Goal: Task Accomplishment & Management: Manage account settings

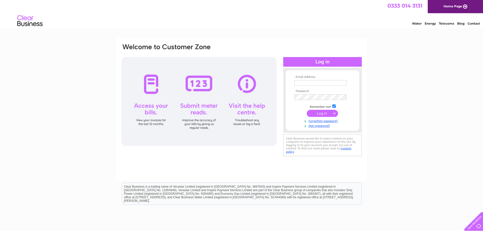
type input "jane@ramh.org"
click at [315, 113] on input "submit" at bounding box center [322, 113] width 31 height 7
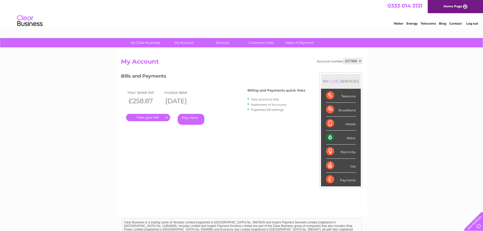
click at [147, 118] on link "." at bounding box center [148, 117] width 44 height 7
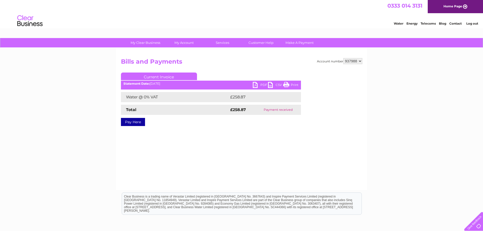
click at [258, 84] on link "PDF" at bounding box center [260, 85] width 15 height 7
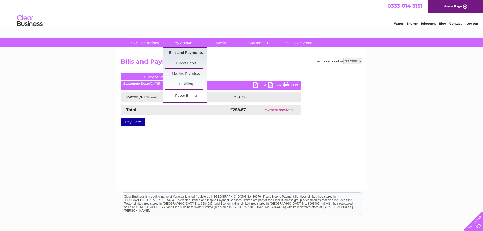
click at [183, 52] on link "Bills and Payments" at bounding box center [186, 53] width 42 height 10
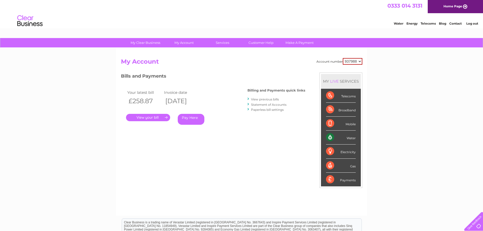
click at [268, 100] on link "View previous bills" at bounding box center [265, 99] width 28 height 4
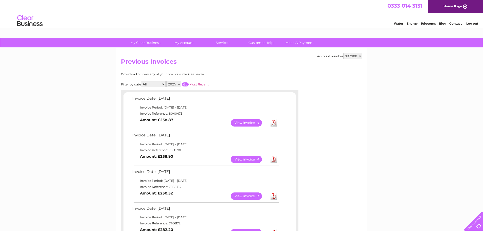
click at [251, 122] on link "View" at bounding box center [249, 122] width 37 height 7
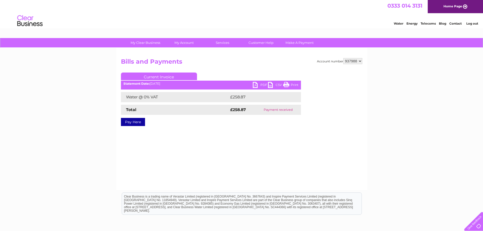
click at [259, 83] on link "PDF" at bounding box center [260, 85] width 15 height 7
